Goal: Information Seeking & Learning: Learn about a topic

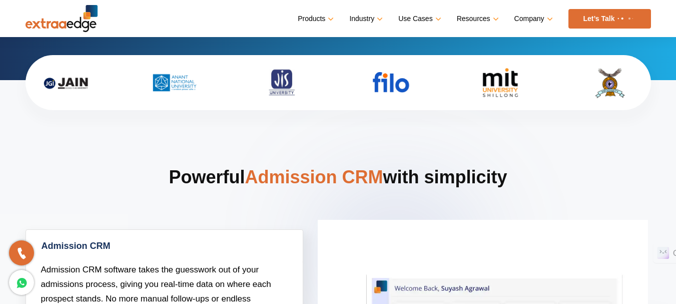
scroll to position [300, 0]
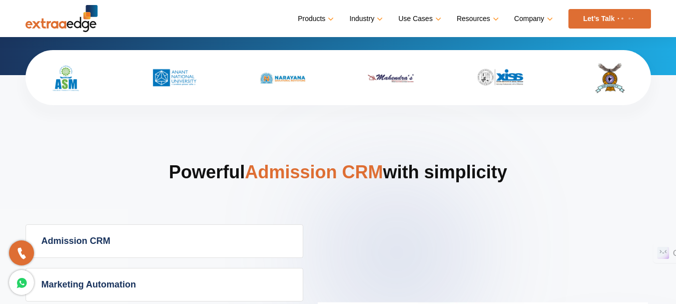
scroll to position [50, 0]
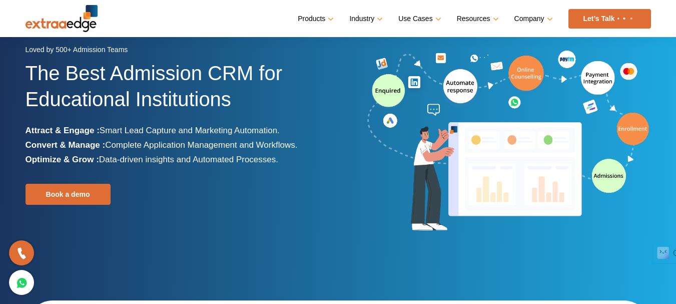
drag, startPoint x: 254, startPoint y: 157, endPoint x: 21, endPoint y: 53, distance: 255.0
click at [21, 53] on div "Loved by 500+ Admission Teams The Best Admission CRM for Educational Institutio…" at bounding box center [178, 142] width 320 height 198
click at [80, 50] on div "Loved by 500+ Admission Teams" at bounding box center [178, 52] width 305 height 18
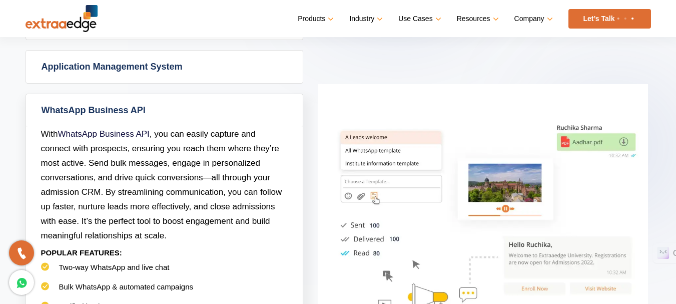
scroll to position [450, 0]
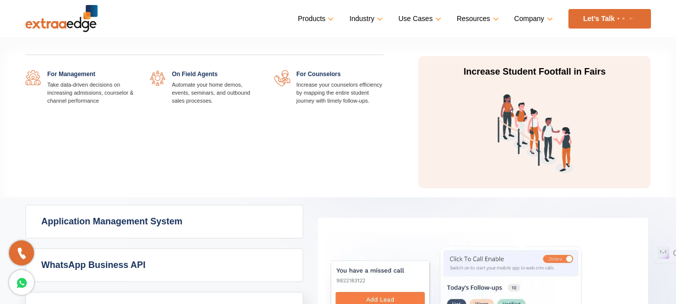
click at [259, 70] on link at bounding box center [259, 70] width 0 height 0
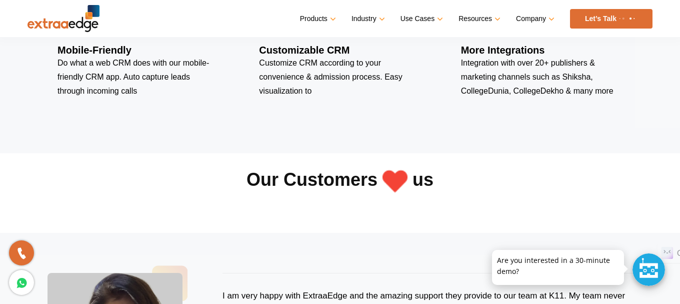
scroll to position [2000, 0]
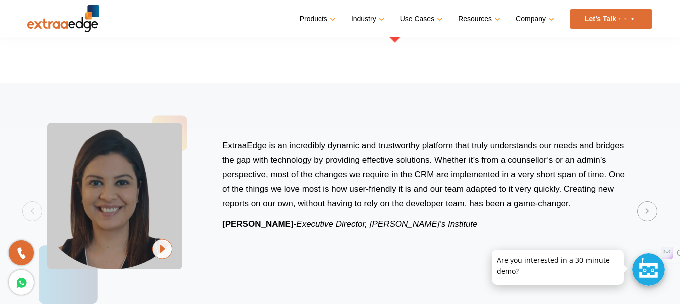
click at [158, 252] on img at bounding box center [163, 249] width 20 height 21
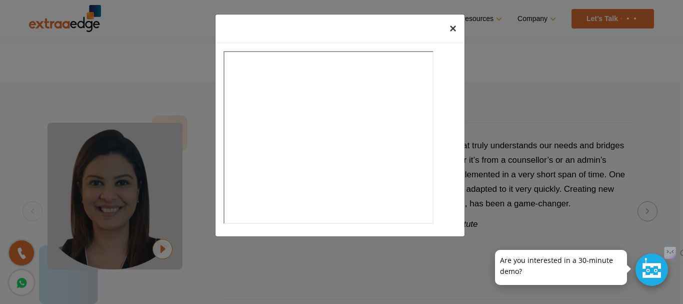
click at [455, 28] on span "×" at bounding box center [453, 29] width 7 height 14
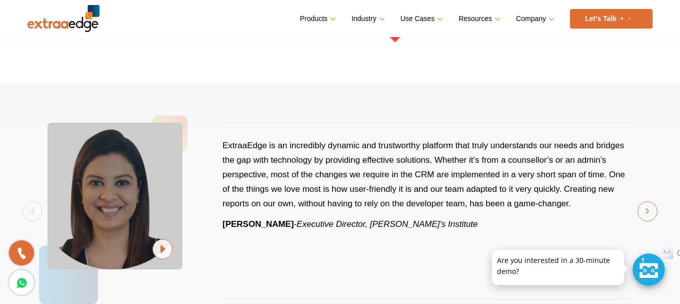
click at [646, 210] on button "Next" at bounding box center [648, 211] width 20 height 20
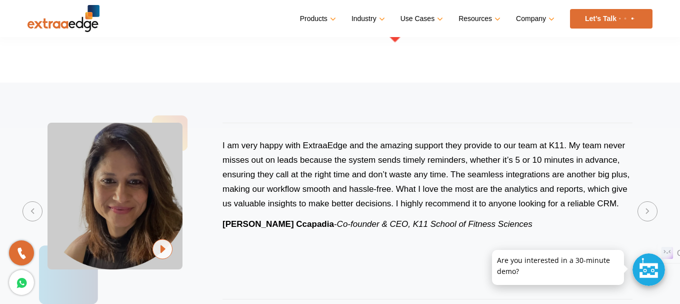
click at [162, 257] on img at bounding box center [163, 249] width 20 height 21
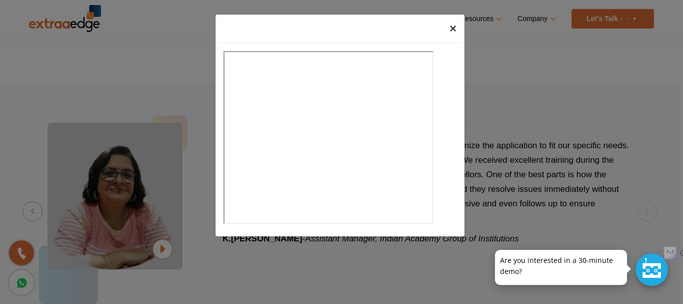
click at [452, 29] on span "×" at bounding box center [453, 29] width 7 height 14
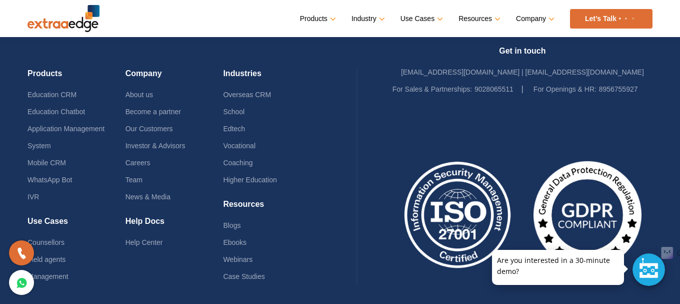
scroll to position [2829, 0]
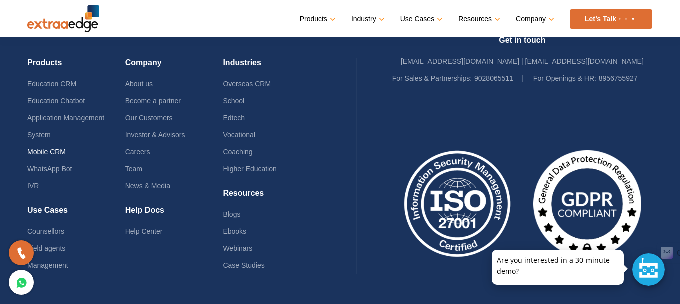
click at [56, 153] on link "Mobile CRM" at bounding box center [47, 152] width 39 height 8
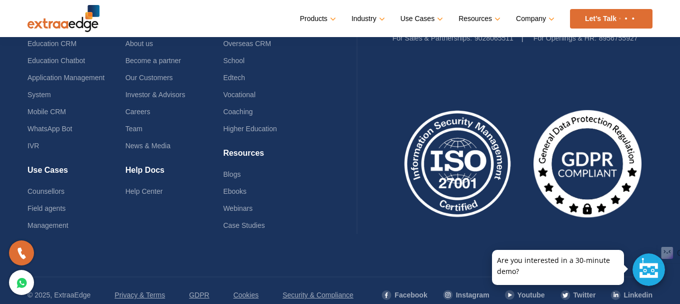
scroll to position [2961, 0]
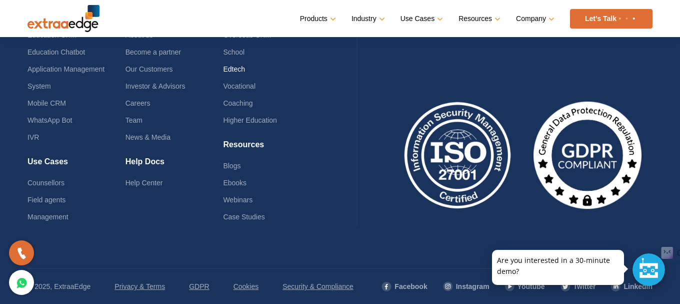
click at [236, 66] on link "Edtech" at bounding box center [234, 69] width 22 height 8
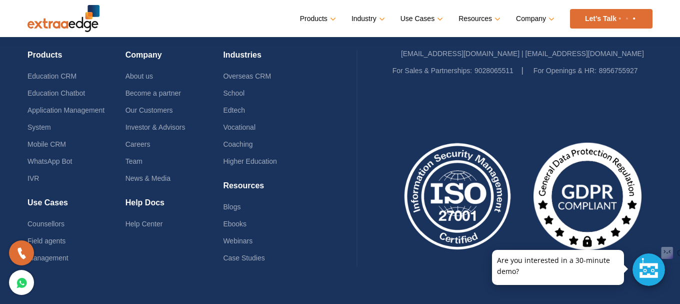
scroll to position [3276, 0]
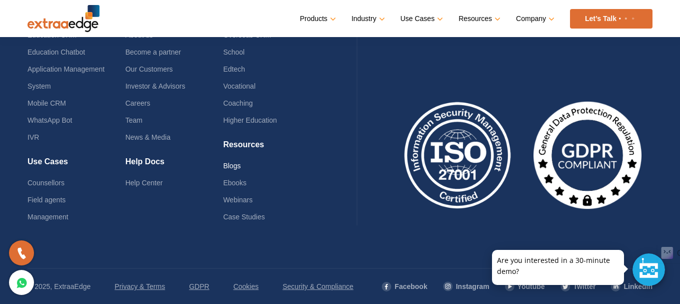
click at [232, 165] on link "Blogs" at bounding box center [232, 166] width 18 height 8
